Goal: Check status: Check status

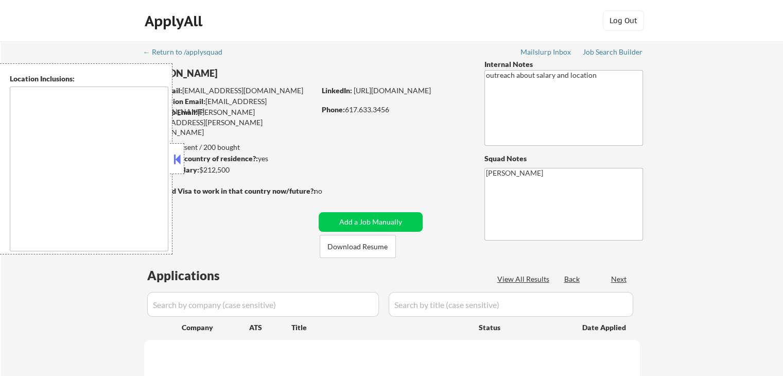
type textarea "[GEOGRAPHIC_DATA], [GEOGRAPHIC_DATA] [GEOGRAPHIC_DATA], [GEOGRAPHIC_DATA] [GEOG…"
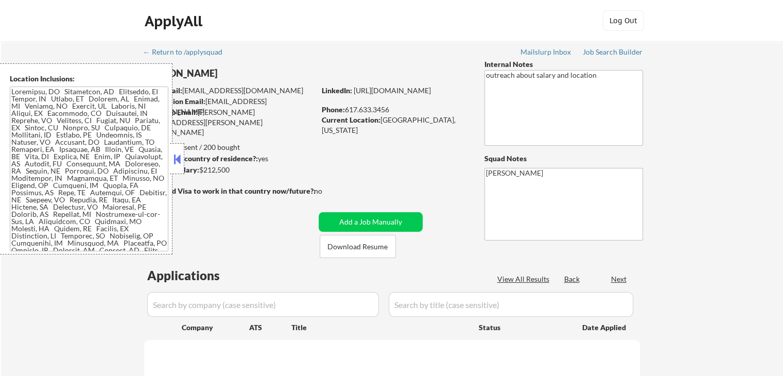
select select ""pending""
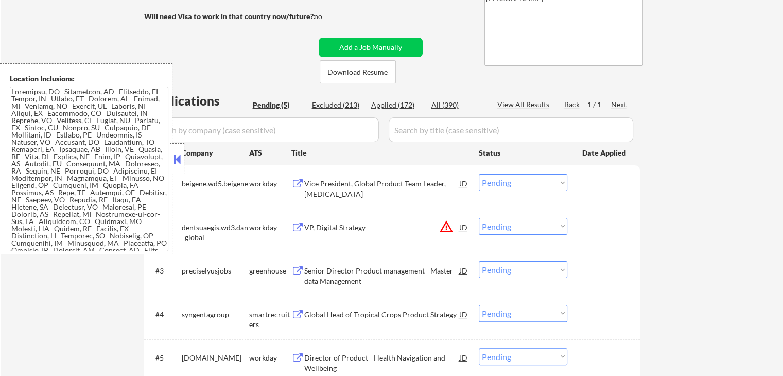
scroll to position [309, 0]
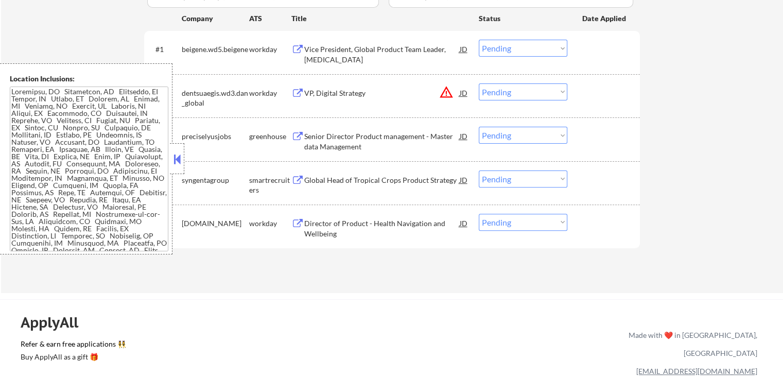
click at [313, 130] on div "Senior Director Product management - Master data Management" at bounding box center [381, 139] width 155 height 25
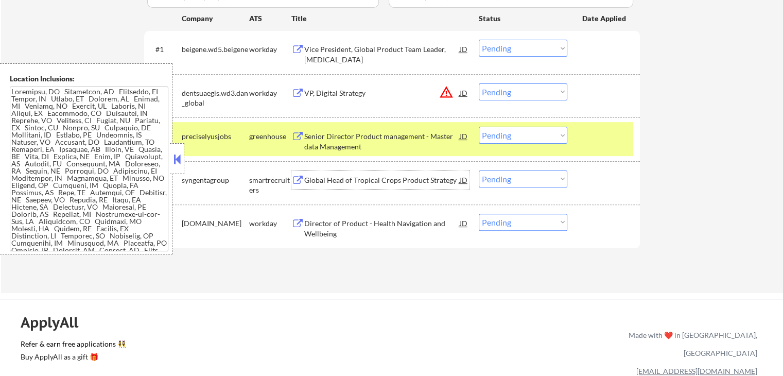
click at [323, 185] on div "Global Head of Tropical Crops Product Strategy" at bounding box center [381, 179] width 155 height 19
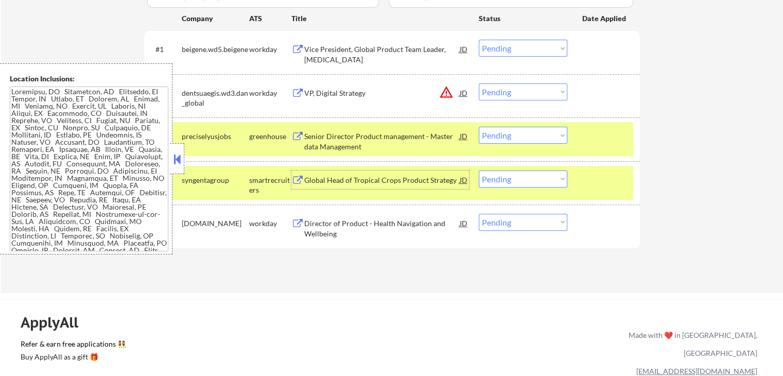
drag, startPoint x: 500, startPoint y: 135, endPoint x: 504, endPoint y: 141, distance: 7.2
click at [500, 135] on select "Choose an option... Pending Applied Excluded (Questions) Excluded (Expired) Exc…" at bounding box center [523, 135] width 89 height 17
click at [479, 127] on select "Choose an option... Pending Applied Excluded (Questions) Excluded (Expired) Exc…" at bounding box center [523, 135] width 89 height 17
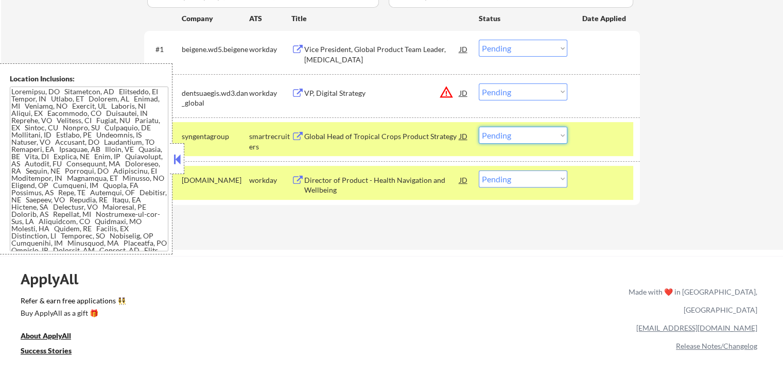
click at [510, 137] on select "Choose an option... Pending Applied Excluded (Questions) Excluded (Expired) Exc…" at bounding box center [523, 135] width 89 height 17
click at [479, 127] on select "Choose an option... Pending Applied Excluded (Questions) Excluded (Expired) Exc…" at bounding box center [523, 135] width 89 height 17
select select ""pending""
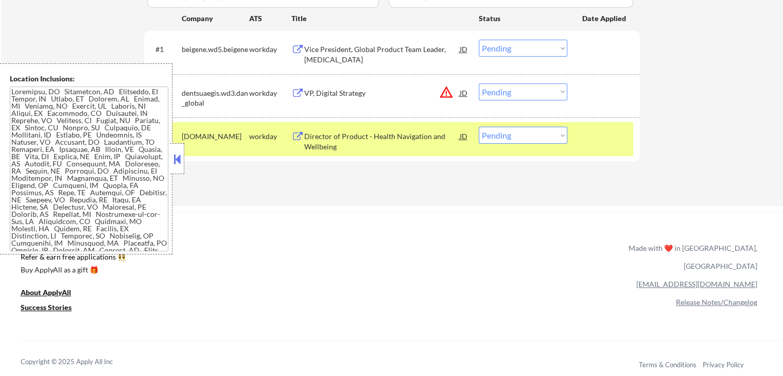
click at [336, 141] on div "Director of Product - Health Navigation and Wellbeing" at bounding box center [381, 141] width 155 height 20
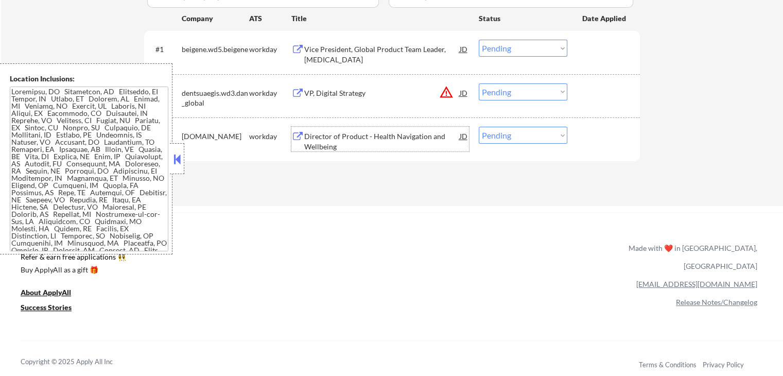
click at [323, 50] on div "Vice President, Global Product Team Leader, [MEDICAL_DATA]" at bounding box center [381, 54] width 155 height 20
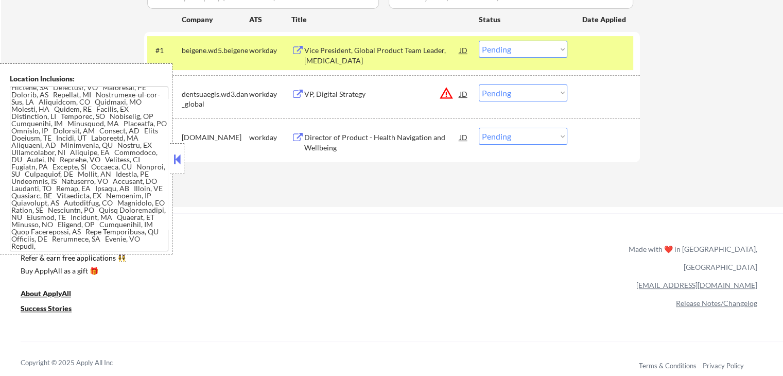
scroll to position [283, 0]
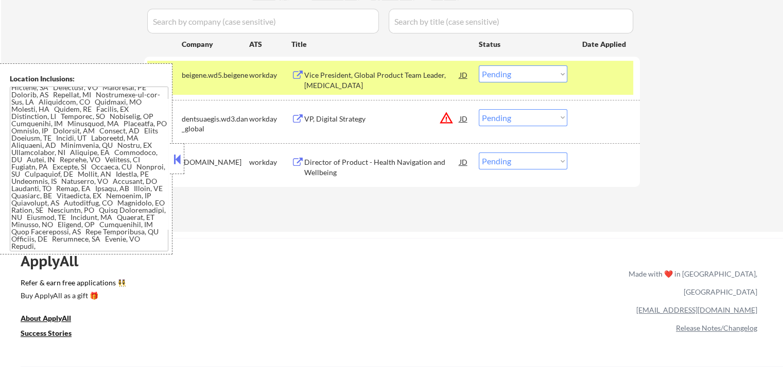
click at [315, 79] on div "Vice President, Global Product Team Leader, [MEDICAL_DATA]" at bounding box center [381, 80] width 155 height 20
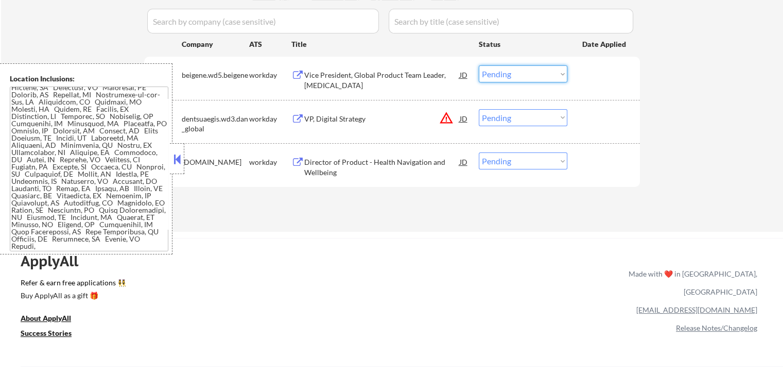
drag, startPoint x: 515, startPoint y: 71, endPoint x: 513, endPoint y: 80, distance: 9.6
click at [515, 71] on select "Choose an option... Pending Applied Excluded (Questions) Excluded (Expired) Exc…" at bounding box center [523, 73] width 89 height 17
click at [479, 65] on select "Choose an option... Pending Applied Excluded (Questions) Excluded (Expired) Exc…" at bounding box center [523, 73] width 89 height 17
click at [345, 118] on div "VP, Digital Strategy" at bounding box center [381, 119] width 155 height 10
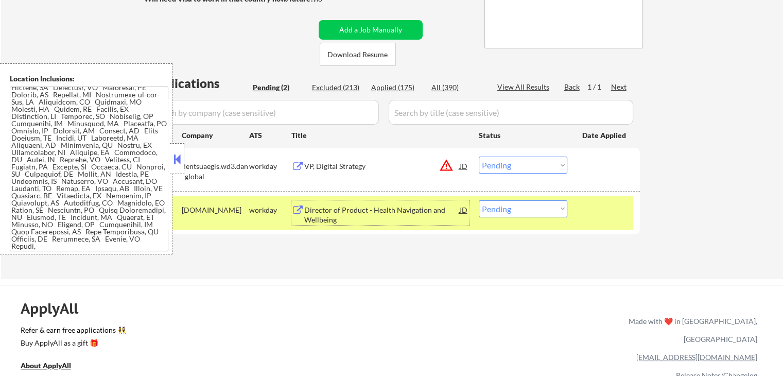
scroll to position [180, 0]
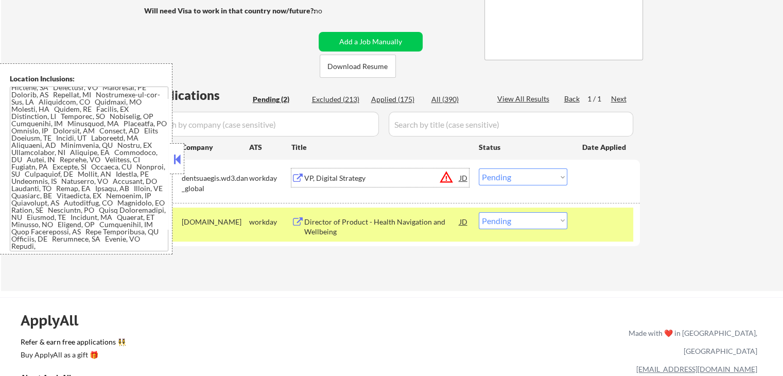
click at [364, 173] on div "VP, Digital Strategy" at bounding box center [381, 178] width 155 height 10
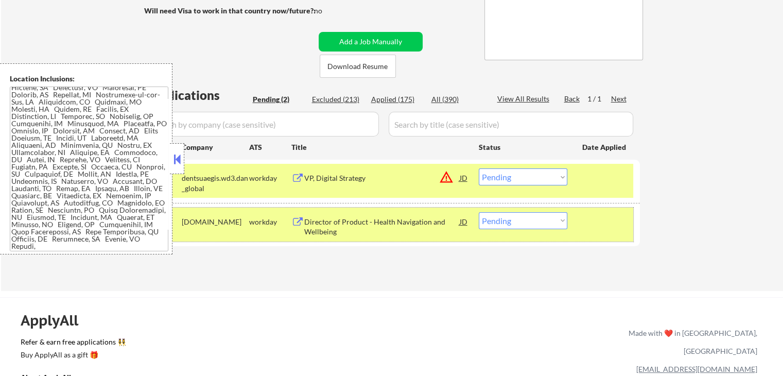
drag, startPoint x: 581, startPoint y: 218, endPoint x: 601, endPoint y: 203, distance: 25.0
click at [585, 216] on div "#2 [DOMAIN_NAME] workday Director of Product - Health Navigation and Wellbeing …" at bounding box center [390, 224] width 486 height 34
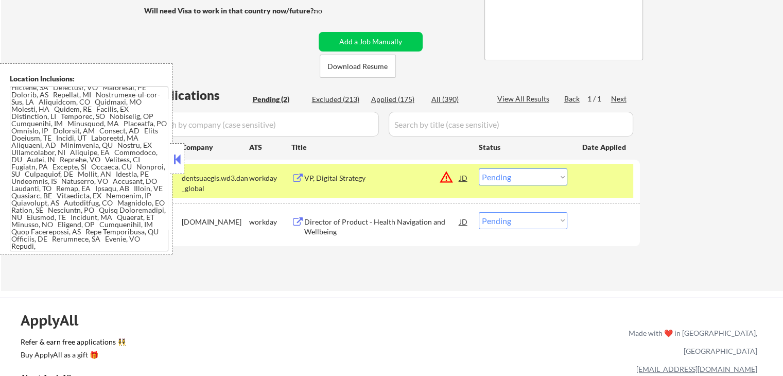
click at [609, 183] on div at bounding box center [604, 177] width 45 height 19
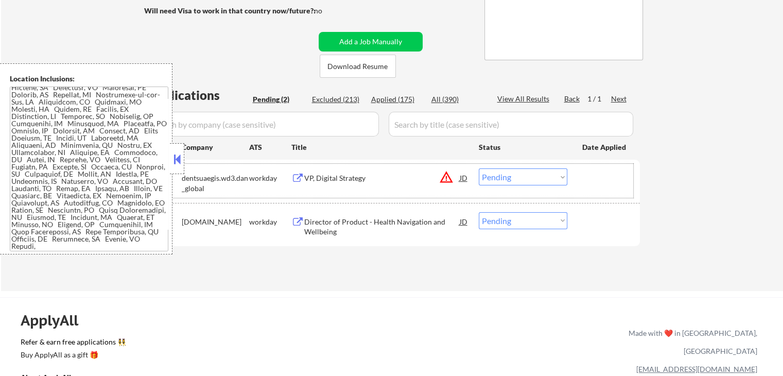
click at [334, 222] on div "Director of Product - Health Navigation and Wellbeing" at bounding box center [381, 227] width 155 height 20
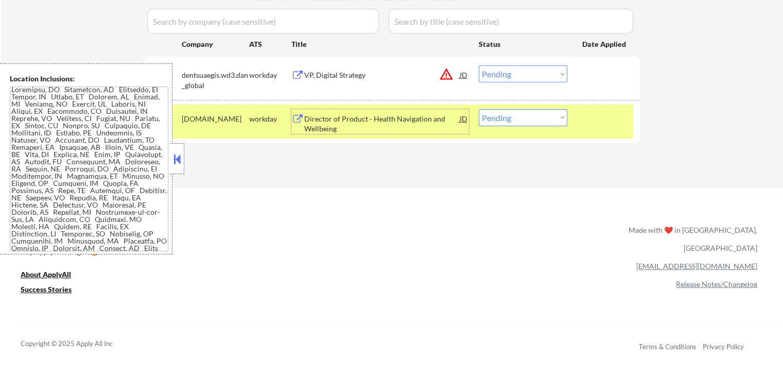
scroll to position [0, 0]
click at [124, 145] on textarea at bounding box center [89, 168] width 159 height 165
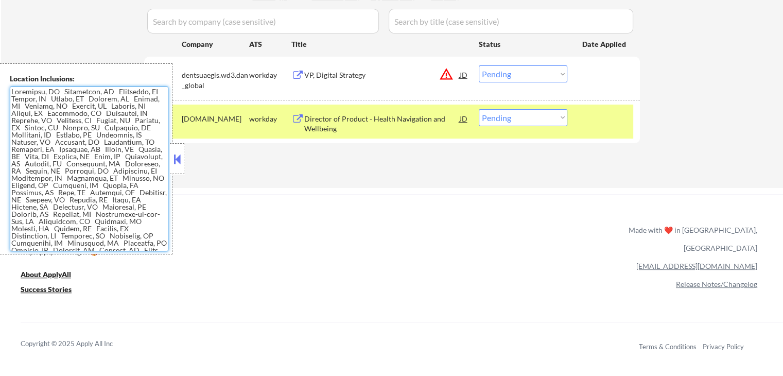
click at [629, 113] on div "#2 [DOMAIN_NAME] workday Director of Product - Health Navigation and Wellbeing …" at bounding box center [390, 122] width 486 height 34
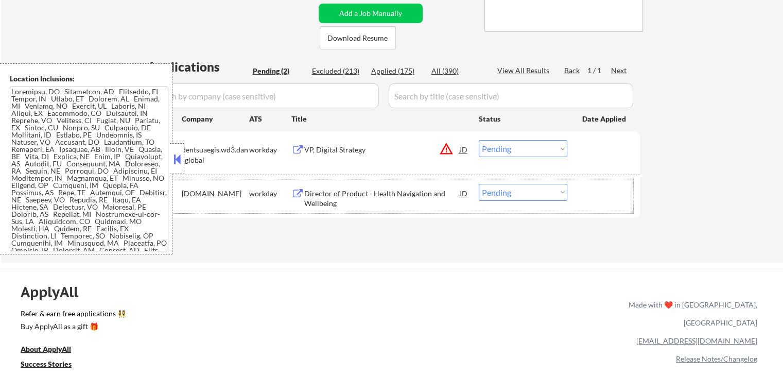
scroll to position [26, 0]
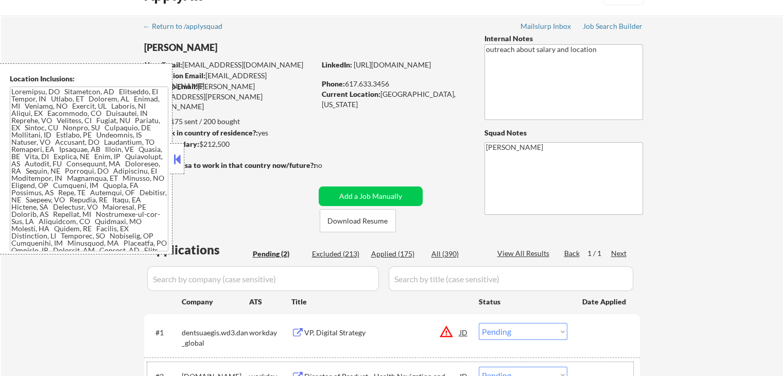
click at [397, 252] on div "Applied (175)" at bounding box center [396, 254] width 51 height 10
select select ""applied""
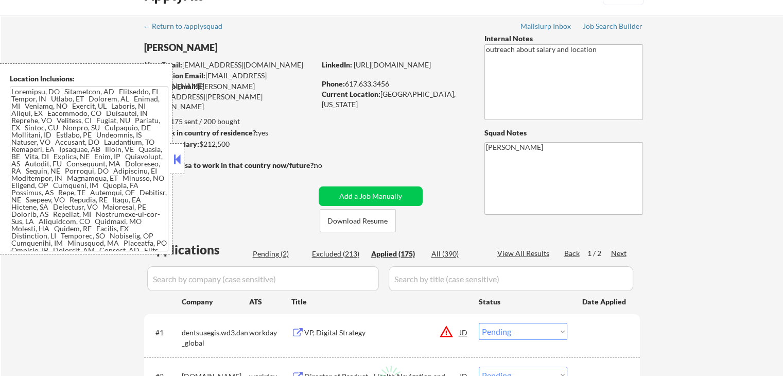
select select ""applied""
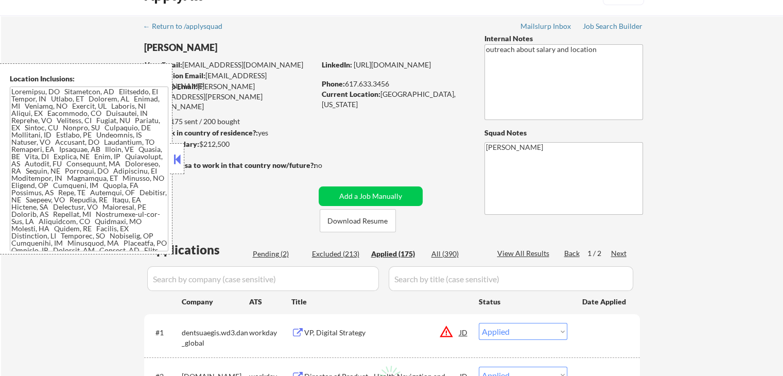
select select ""applied""
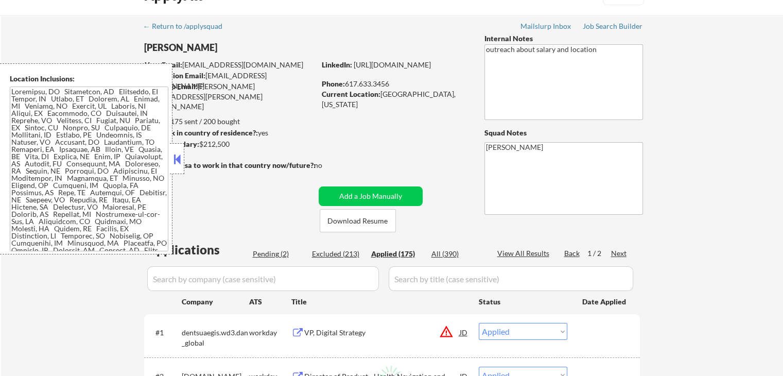
select select ""applied""
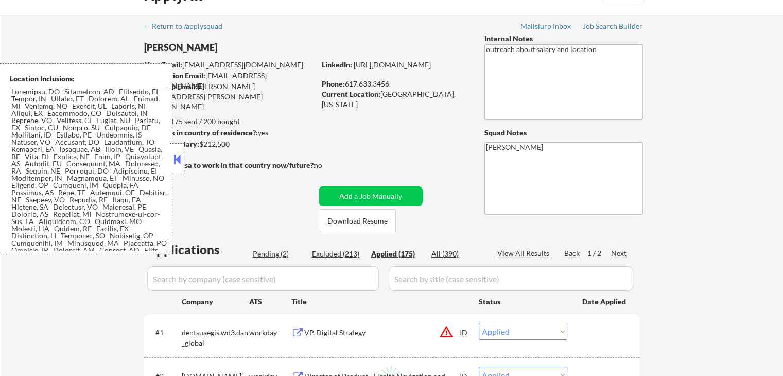
select select ""applied""
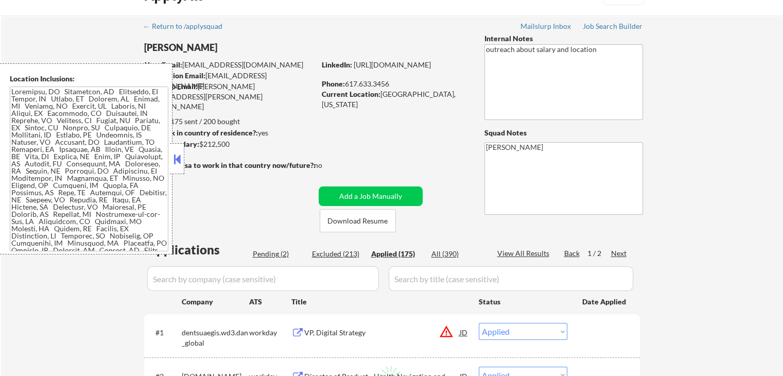
select select ""applied""
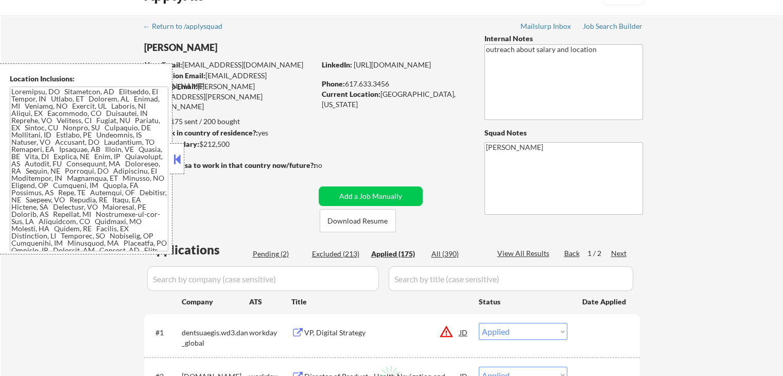
select select ""applied""
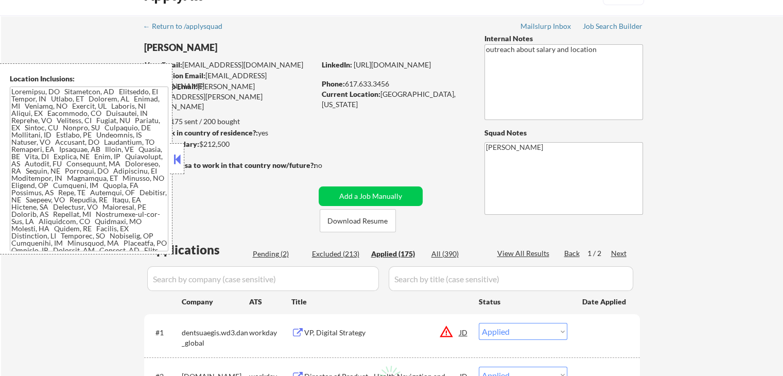
select select ""applied""
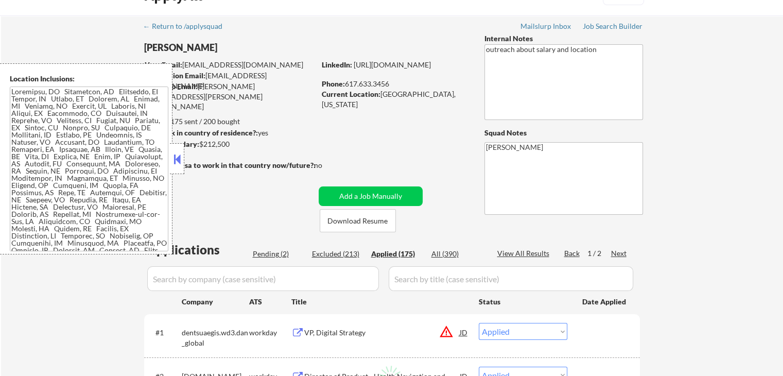
select select ""applied""
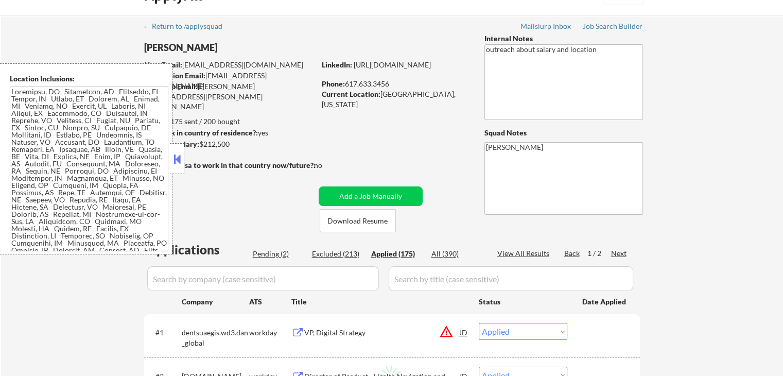
select select ""applied""
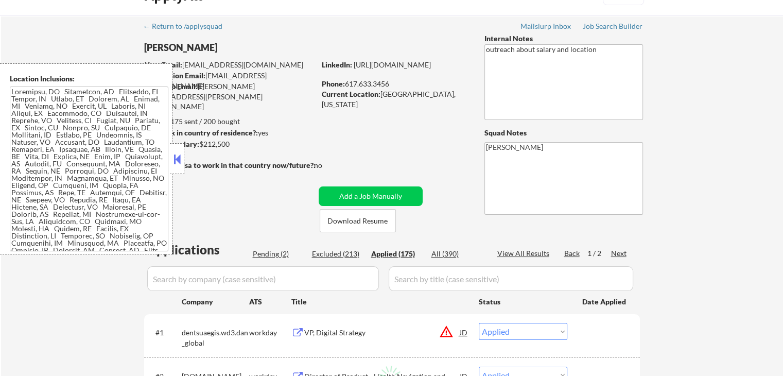
select select ""applied""
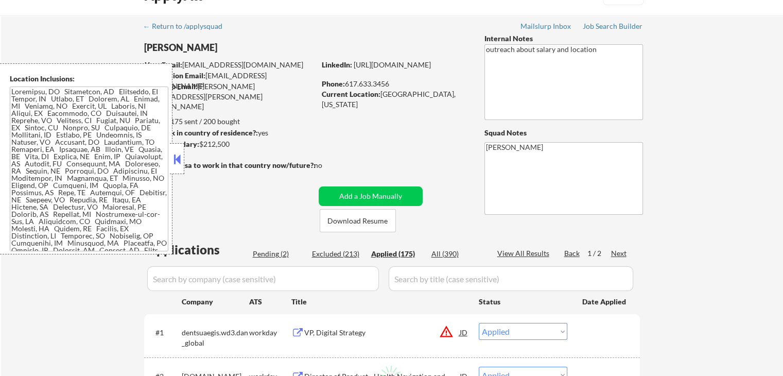
select select ""applied""
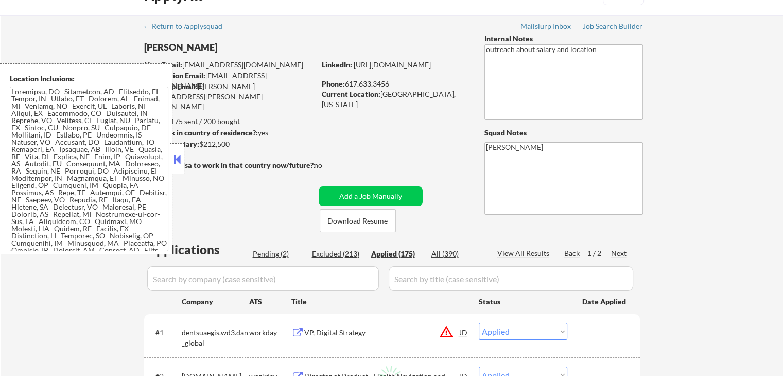
select select ""applied""
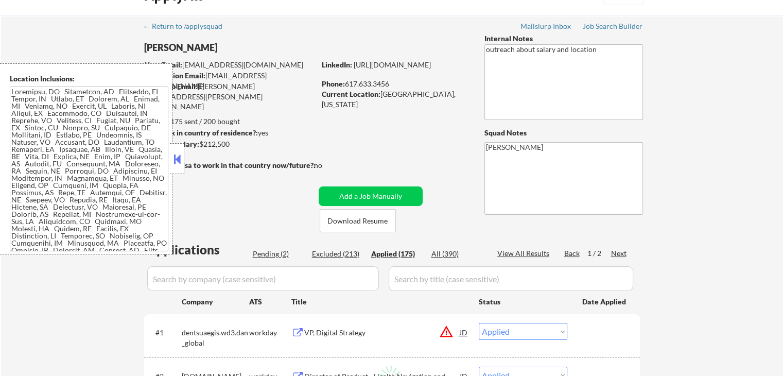
select select ""applied""
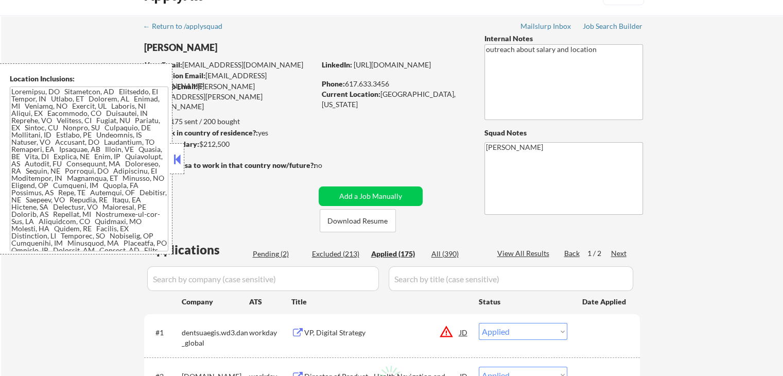
select select ""applied""
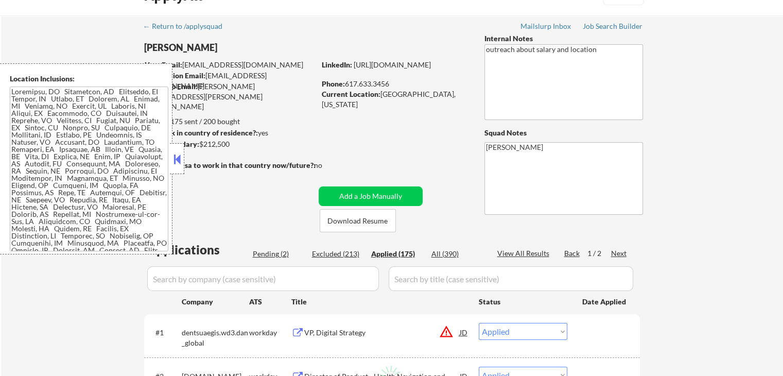
select select ""applied""
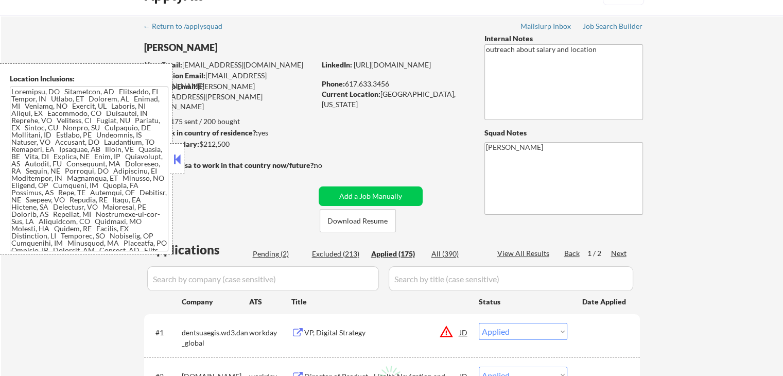
select select ""applied""
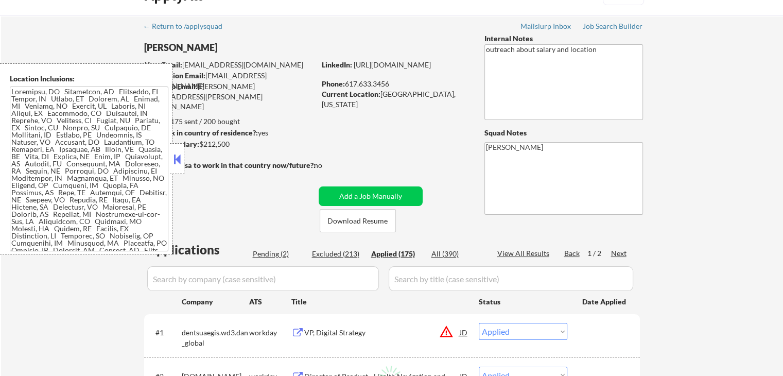
select select ""applied""
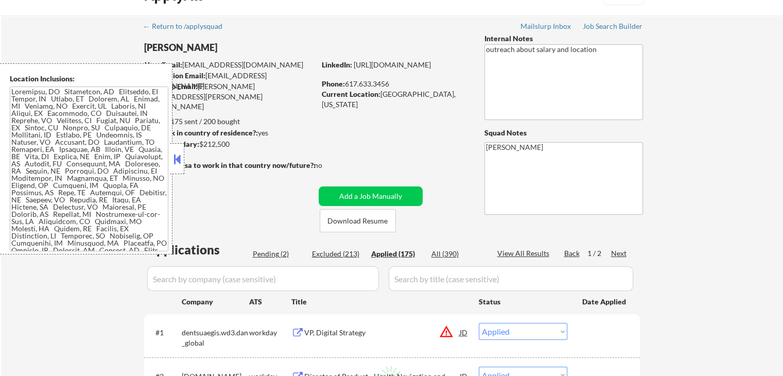
select select ""applied""
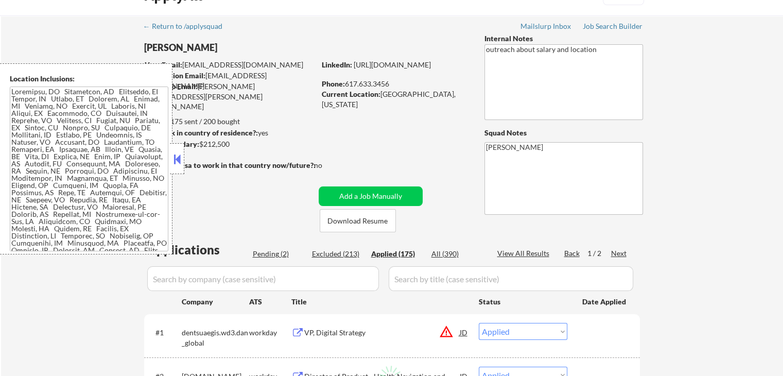
select select ""applied""
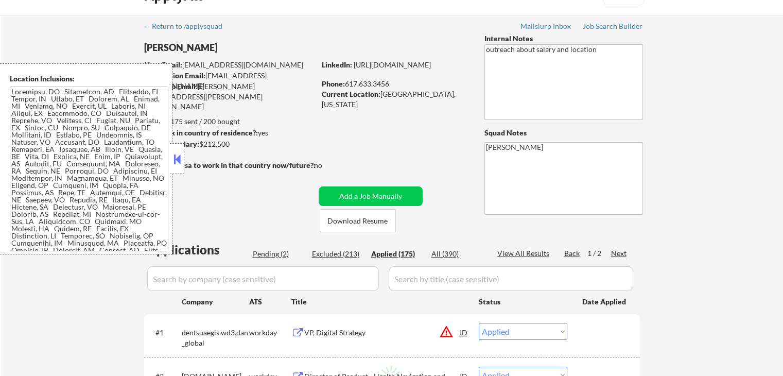
select select ""applied""
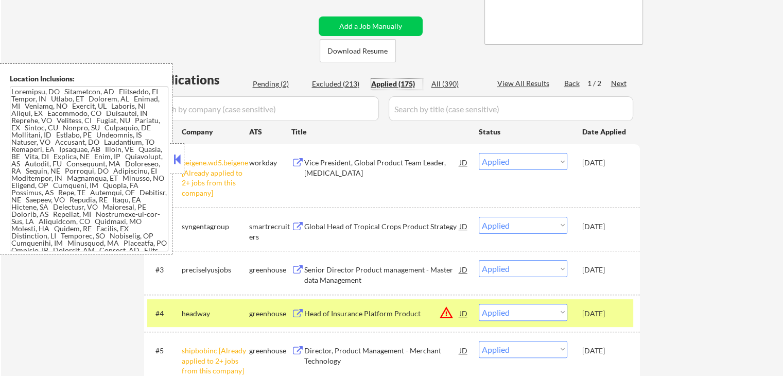
scroll to position [232, 0]
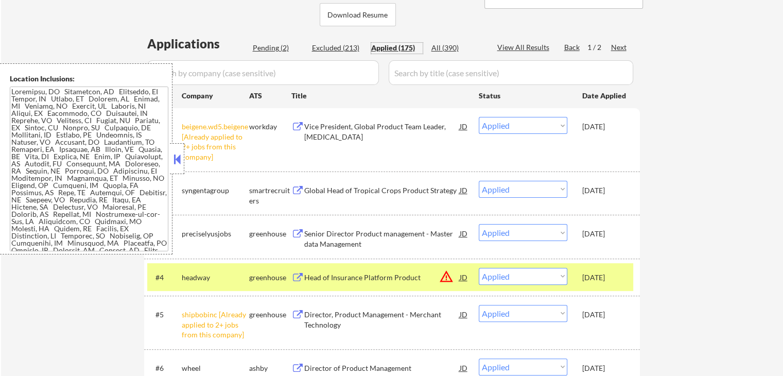
click at [624, 264] on div "#4 headway greenhouse Head of Insurance Platform Product JD warning_amber Choos…" at bounding box center [390, 277] width 486 height 28
